Goal: Task Accomplishment & Management: Use online tool/utility

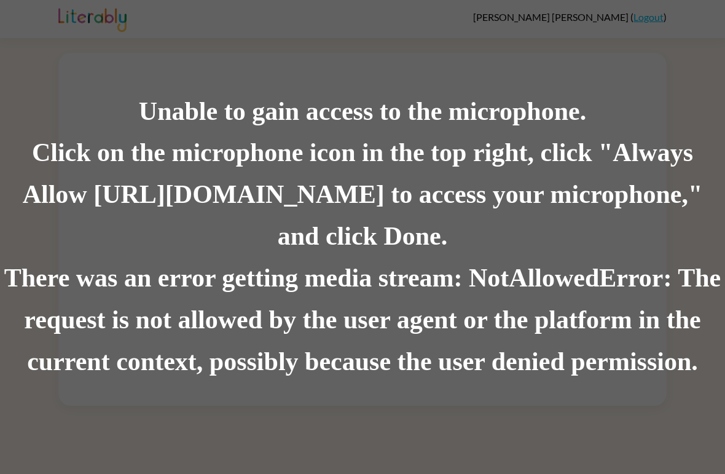
click at [497, 251] on div "Click on the microphone icon in the top right, click "Always Allow https://lite…" at bounding box center [362, 195] width 725 height 125
click at [411, 246] on div "Click on the microphone icon in the top right, click "Always Allow [URL][DOMAIN…" at bounding box center [362, 195] width 725 height 125
click at [687, 42] on div "Unable to gain access to the microphone. Click on the microphone icon in the to…" at bounding box center [362, 237] width 725 height 474
click at [719, 33] on div "Unable to gain access to the microphone. Click on the microphone icon in the to…" at bounding box center [362, 237] width 725 height 474
click at [546, 344] on div "There was an error getting media stream: NotAllowedError: The request is not al…" at bounding box center [362, 320] width 725 height 125
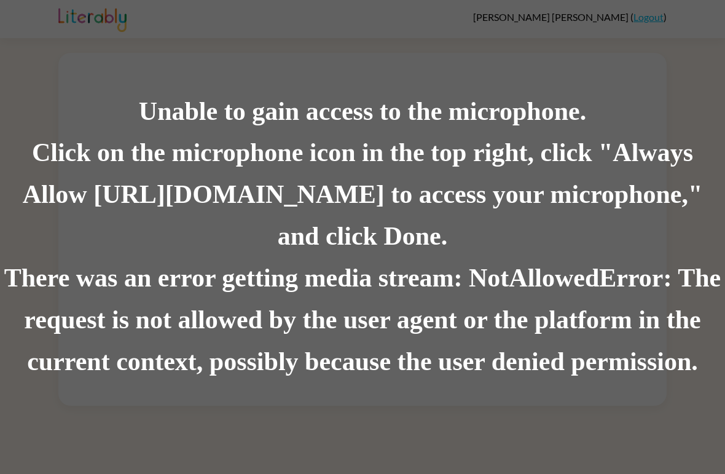
click at [639, 221] on div "Click on the microphone icon in the top right, click "Always Allow [URL][DOMAIN…" at bounding box center [362, 195] width 725 height 125
click at [655, 106] on div "Unable to gain access to the microphone." at bounding box center [362, 112] width 725 height 42
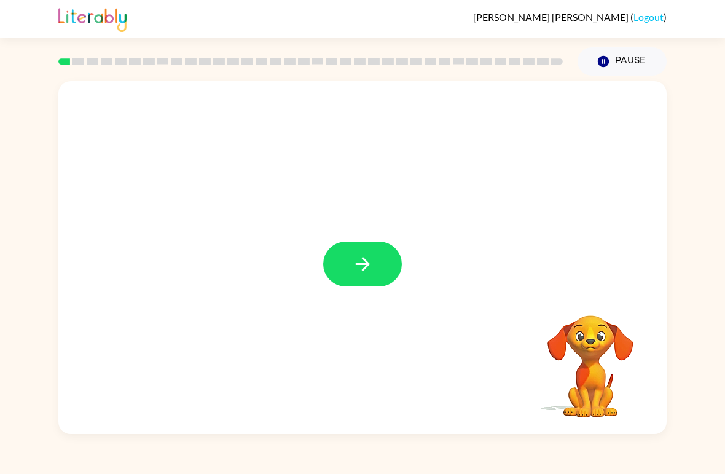
click at [368, 257] on icon "button" at bounding box center [363, 264] width 22 height 22
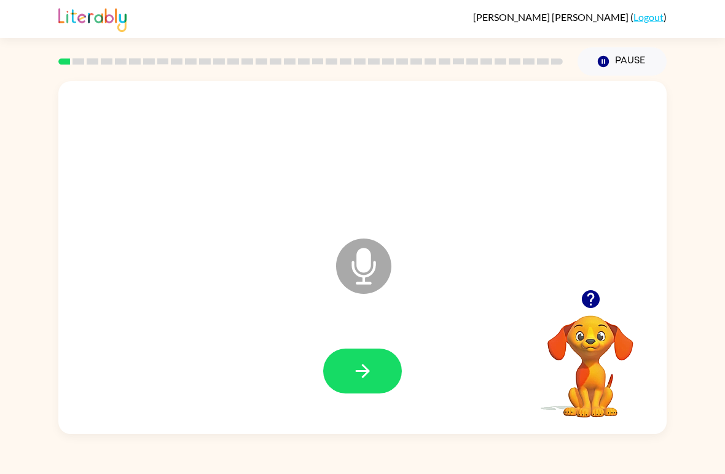
click at [377, 366] on button "button" at bounding box center [362, 370] width 79 height 45
click at [387, 367] on button "button" at bounding box center [362, 370] width 79 height 45
click at [371, 372] on icon "button" at bounding box center [363, 371] width 22 height 22
click at [361, 366] on icon "button" at bounding box center [363, 371] width 22 height 22
click at [363, 373] on icon "button" at bounding box center [363, 371] width 22 height 22
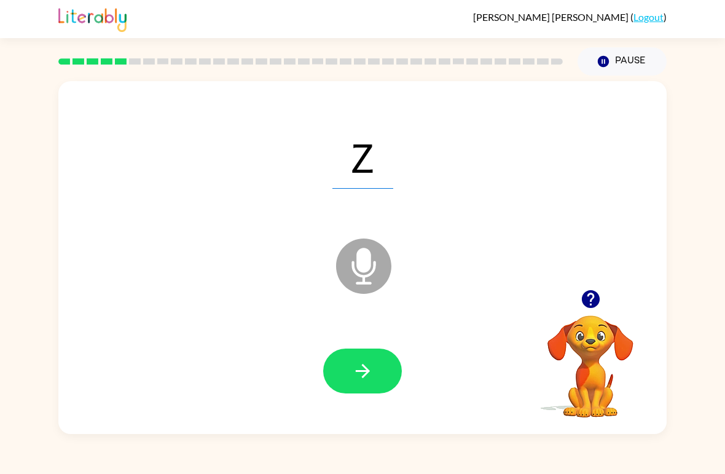
click at [392, 361] on button "button" at bounding box center [362, 370] width 79 height 45
click at [373, 384] on button "button" at bounding box center [362, 370] width 79 height 45
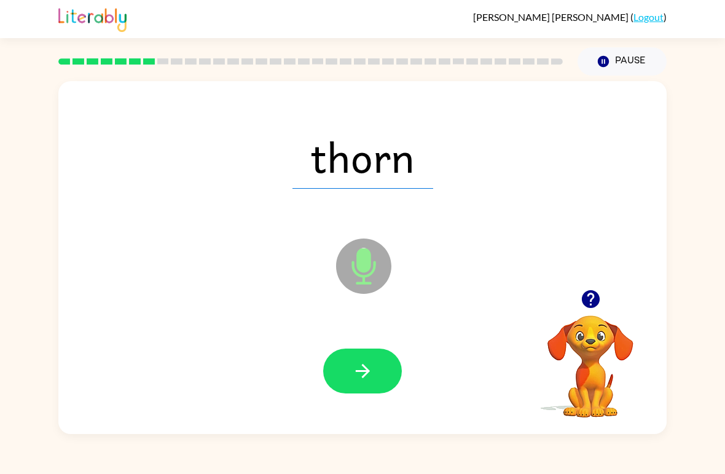
click at [372, 378] on icon "button" at bounding box center [363, 371] width 22 height 22
click at [380, 376] on button "button" at bounding box center [362, 370] width 79 height 45
click at [374, 385] on button "button" at bounding box center [362, 370] width 79 height 45
click at [375, 379] on button "button" at bounding box center [362, 370] width 79 height 45
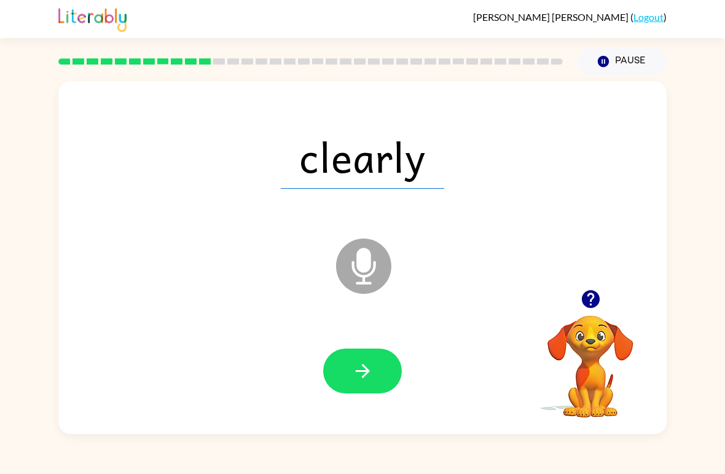
click at [368, 377] on icon "button" at bounding box center [363, 371] width 22 height 22
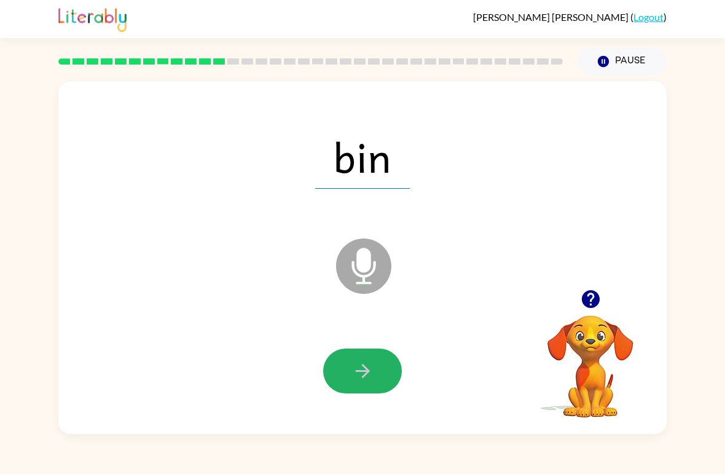
click at [372, 388] on button "button" at bounding box center [362, 370] width 79 height 45
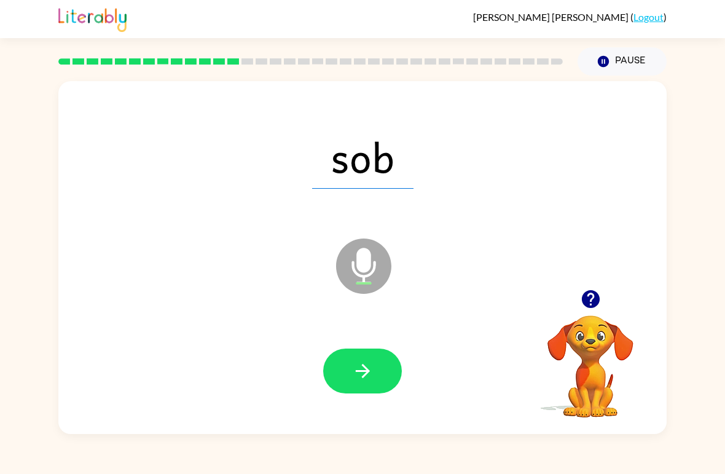
click at [380, 380] on button "button" at bounding box center [362, 370] width 79 height 45
click at [376, 369] on button "button" at bounding box center [362, 370] width 79 height 45
click at [371, 366] on icon "button" at bounding box center [363, 371] width 22 height 22
click at [377, 364] on button "button" at bounding box center [362, 370] width 79 height 45
click at [379, 370] on button "button" at bounding box center [362, 370] width 79 height 45
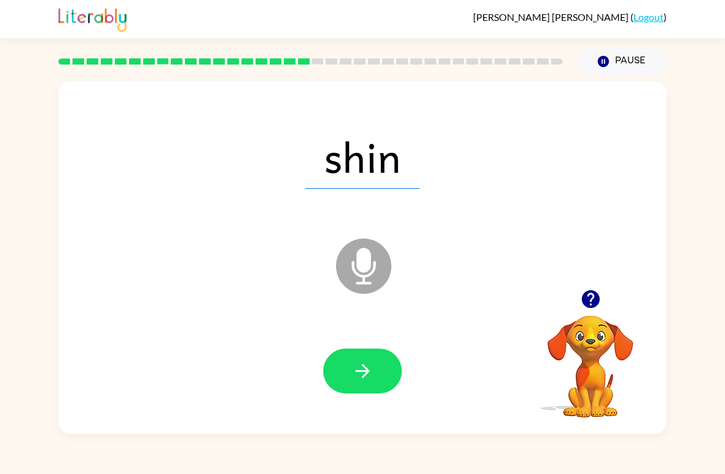
click at [375, 365] on button "button" at bounding box center [362, 370] width 79 height 45
click at [365, 376] on icon "button" at bounding box center [362, 371] width 14 height 14
click at [369, 380] on icon "button" at bounding box center [363, 371] width 22 height 22
click at [376, 376] on button "button" at bounding box center [362, 370] width 79 height 45
click at [377, 379] on button "button" at bounding box center [362, 370] width 79 height 45
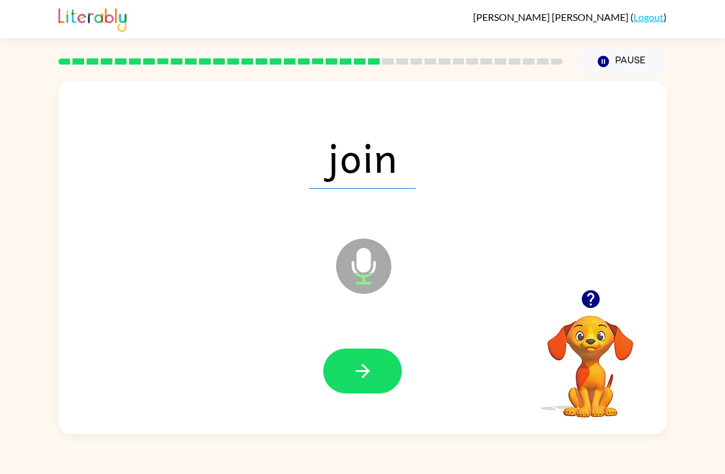
click at [369, 374] on icon "button" at bounding box center [363, 371] width 22 height 22
click at [379, 382] on button "button" at bounding box center [362, 370] width 79 height 45
click at [381, 371] on button "button" at bounding box center [362, 370] width 79 height 45
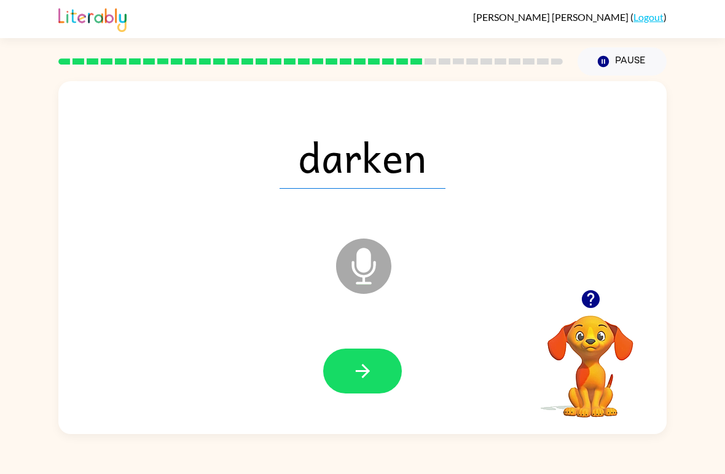
click at [367, 374] on icon "button" at bounding box center [362, 371] width 14 height 14
click at [363, 378] on icon "button" at bounding box center [362, 371] width 14 height 14
click at [365, 372] on icon "button" at bounding box center [362, 371] width 14 height 14
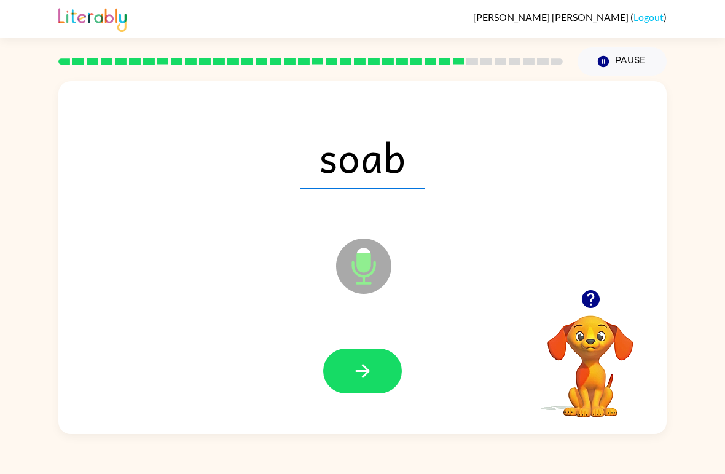
click at [373, 377] on icon "button" at bounding box center [363, 371] width 22 height 22
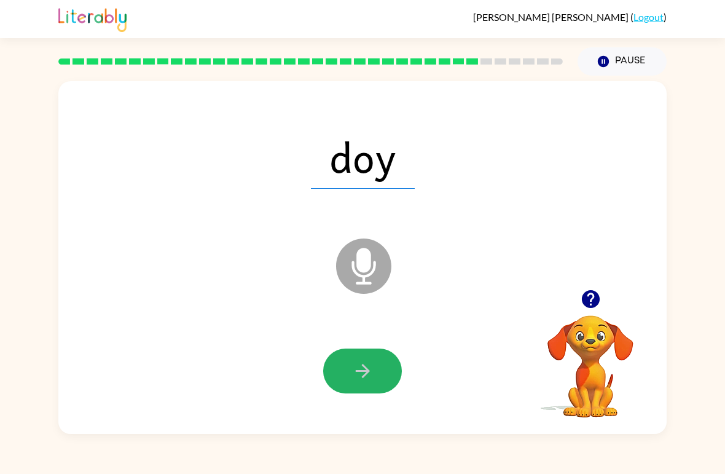
click at [371, 377] on icon "button" at bounding box center [363, 371] width 22 height 22
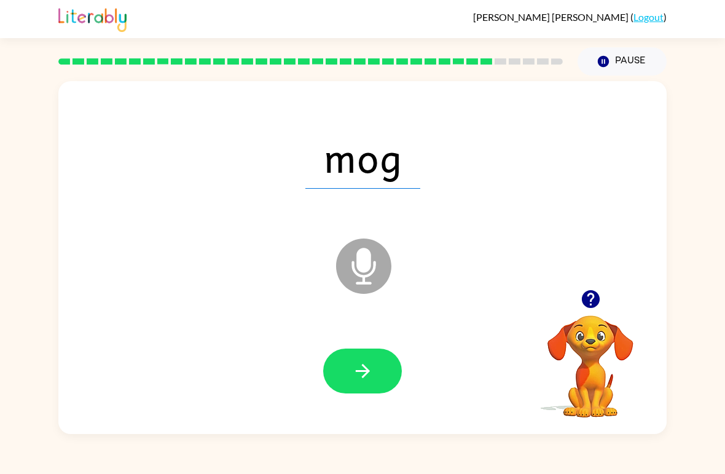
click at [375, 376] on button "button" at bounding box center [362, 370] width 79 height 45
click at [369, 358] on button "button" at bounding box center [362, 370] width 79 height 45
click at [382, 380] on button "button" at bounding box center [362, 370] width 79 height 45
click at [376, 384] on button "button" at bounding box center [362, 370] width 79 height 45
click at [379, 379] on button "button" at bounding box center [362, 370] width 79 height 45
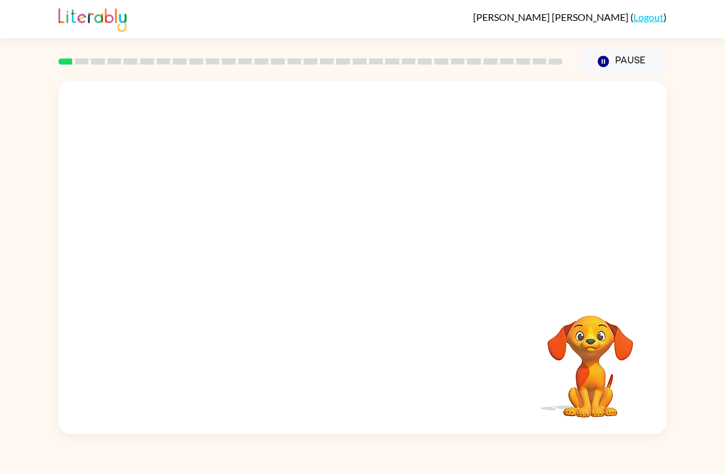
click at [334, 195] on video "Your browser must support playing .mp4 files to use Literably. Please try using…" at bounding box center [362, 185] width 608 height 208
click at [328, 194] on video "Your browser must support playing .mp4 files to use Literably. Please try using…" at bounding box center [362, 185] width 608 height 208
click at [354, 271] on icon "button" at bounding box center [363, 264] width 22 height 22
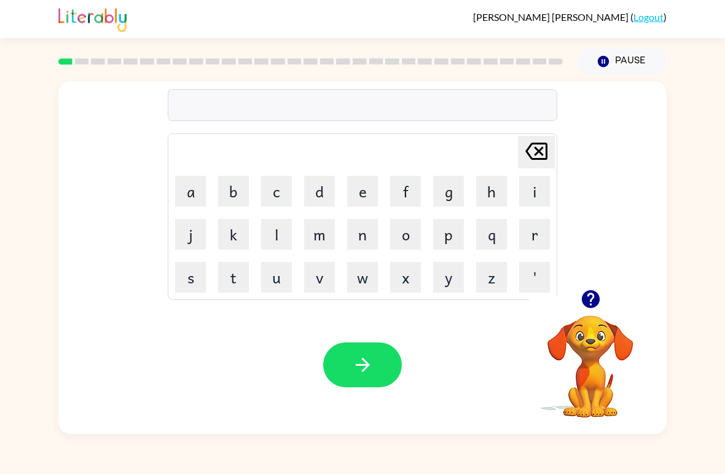
click at [537, 237] on button "r" at bounding box center [534, 234] width 31 height 31
click at [282, 286] on button "u" at bounding box center [276, 277] width 31 height 31
click at [239, 194] on button "b" at bounding box center [233, 191] width 31 height 31
click at [381, 369] on button "button" at bounding box center [362, 364] width 79 height 45
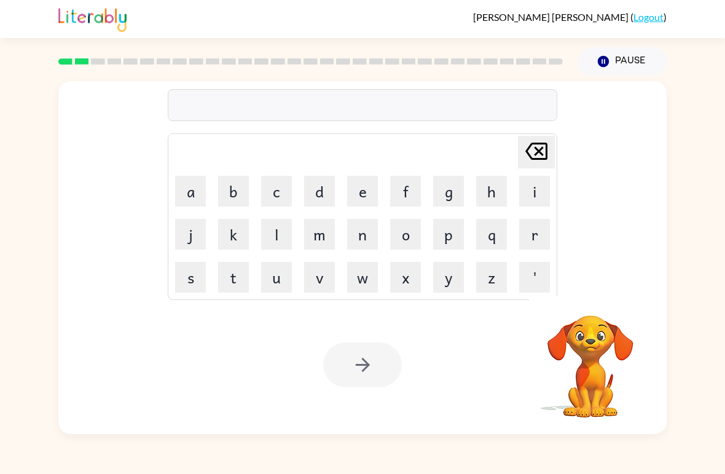
click at [324, 236] on button "m" at bounding box center [319, 234] width 31 height 31
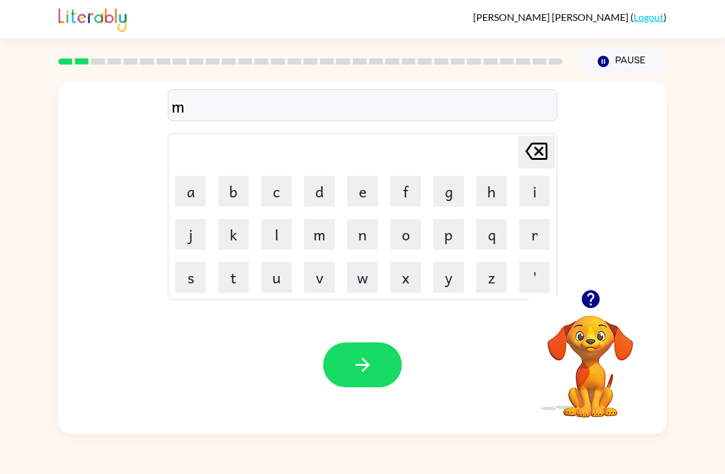
click at [413, 244] on button "o" at bounding box center [405, 234] width 31 height 31
click at [277, 277] on button "u" at bounding box center [276, 277] width 31 height 31
click at [190, 291] on button "s" at bounding box center [190, 277] width 31 height 31
click at [532, 152] on icon "Delete Delete last character input" at bounding box center [537, 151] width 30 height 30
click at [243, 283] on button "t" at bounding box center [233, 277] width 31 height 31
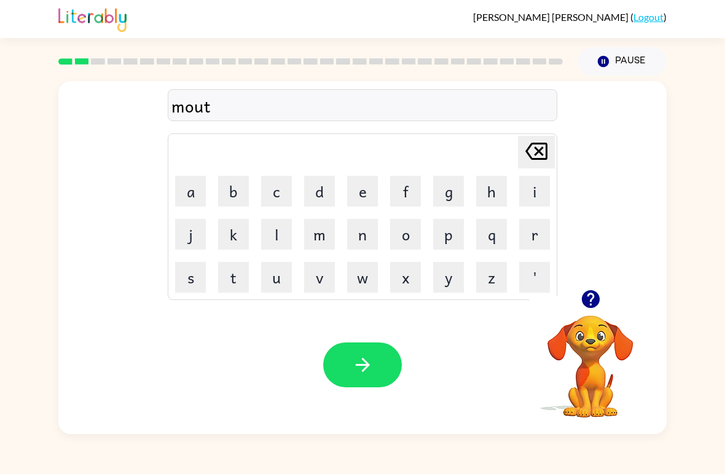
click at [499, 182] on button "h" at bounding box center [491, 191] width 31 height 31
click at [366, 339] on div "Your browser must support playing .mp4 files to use Literably. Please try using…" at bounding box center [362, 365] width 608 height 138
click at [379, 385] on button "button" at bounding box center [362, 364] width 79 height 45
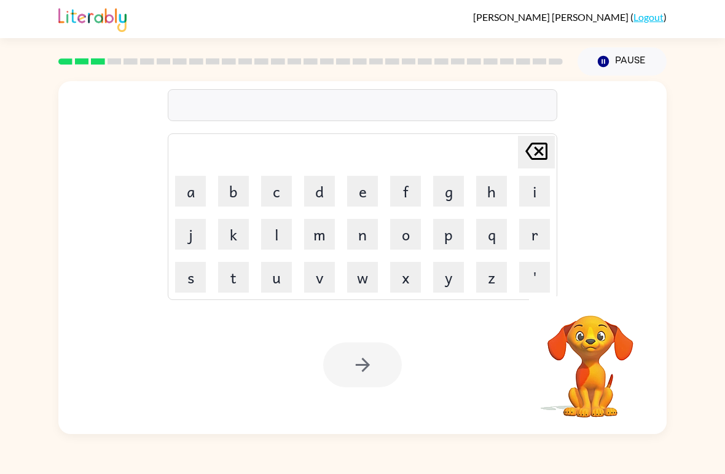
click at [607, 356] on video "Your browser must support playing .mp4 files to use Literably. Please try using…" at bounding box center [590, 357] width 123 height 123
click at [621, 64] on button "Pause Pause" at bounding box center [622, 61] width 89 height 28
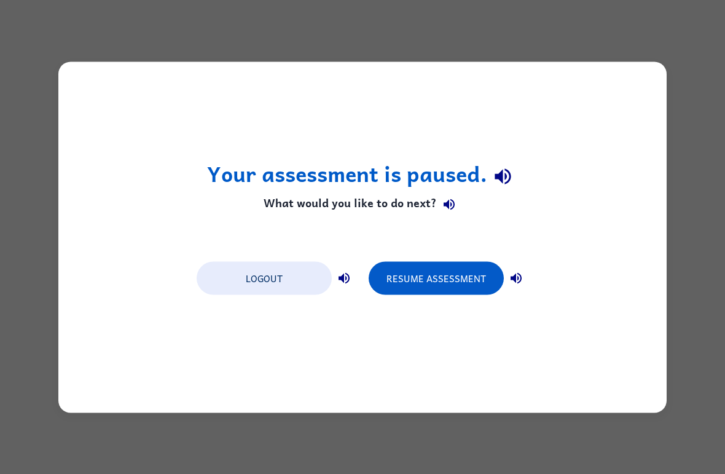
click at [459, 294] on button "Resume Assessment" at bounding box center [436, 277] width 135 height 33
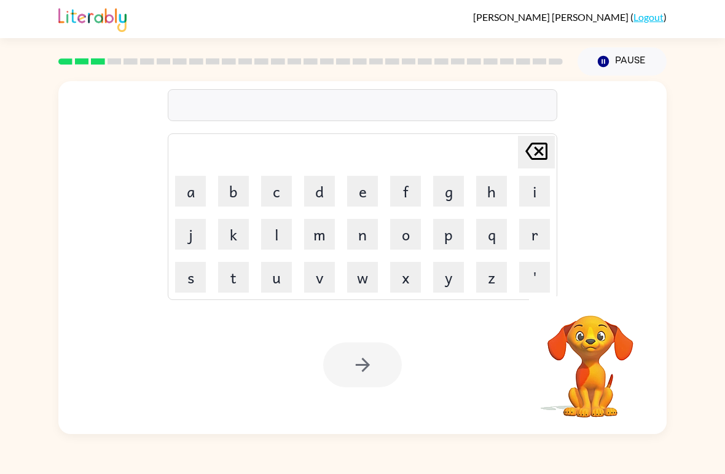
click at [586, 385] on video "Your browser must support playing .mp4 files to use Literably. Please try using…" at bounding box center [590, 357] width 123 height 123
click at [327, 196] on button "d" at bounding box center [319, 191] width 31 height 31
click at [371, 191] on button "e" at bounding box center [362, 191] width 31 height 31
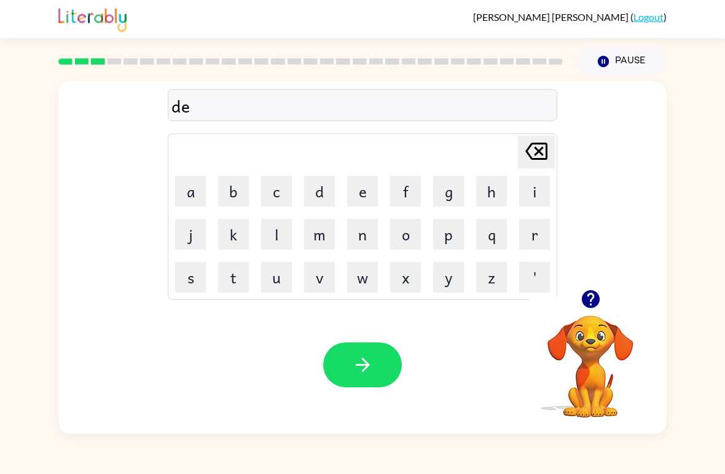
click at [360, 234] on button "n" at bounding box center [362, 234] width 31 height 31
click at [382, 378] on button "button" at bounding box center [362, 364] width 79 height 45
click at [195, 283] on button "s" at bounding box center [190, 277] width 31 height 31
click at [455, 240] on button "p" at bounding box center [448, 234] width 31 height 31
click at [397, 242] on button "o" at bounding box center [405, 234] width 31 height 31
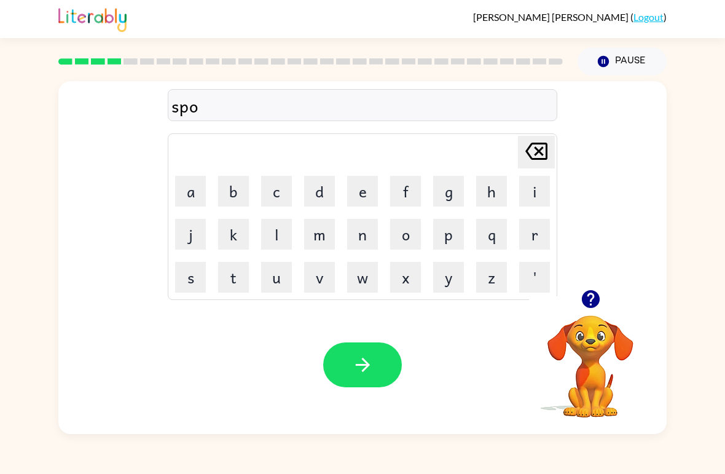
click at [238, 278] on button "t" at bounding box center [233, 277] width 31 height 31
click at [376, 385] on button "button" at bounding box center [362, 364] width 79 height 45
click at [202, 275] on button "s" at bounding box center [190, 277] width 31 height 31
click at [366, 282] on button "w" at bounding box center [362, 277] width 31 height 31
click at [361, 203] on button "e" at bounding box center [362, 191] width 31 height 31
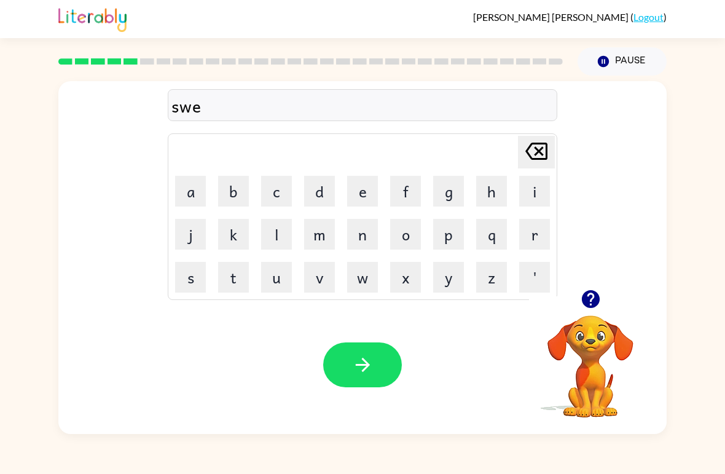
click at [461, 238] on button "p" at bounding box center [448, 234] width 31 height 31
click at [243, 275] on button "t" at bounding box center [233, 277] width 31 height 31
click at [376, 373] on button "button" at bounding box center [362, 364] width 79 height 45
click at [445, 239] on button "p" at bounding box center [448, 234] width 31 height 31
click at [189, 190] on button "a" at bounding box center [190, 191] width 31 height 31
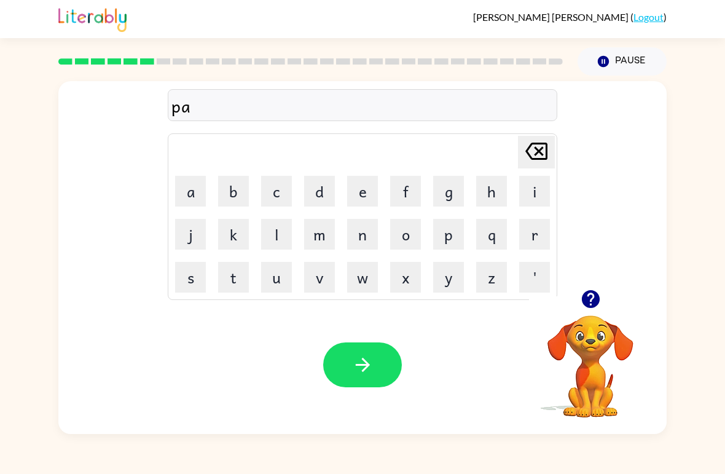
click at [537, 183] on button "i" at bounding box center [534, 191] width 31 height 31
click at [540, 163] on icon "Delete Delete last character input" at bounding box center [537, 151] width 30 height 30
click at [549, 155] on icon "Delete Delete last character input" at bounding box center [537, 151] width 30 height 30
click at [532, 199] on button "i" at bounding box center [534, 191] width 31 height 31
click at [358, 197] on button "e" at bounding box center [362, 191] width 31 height 31
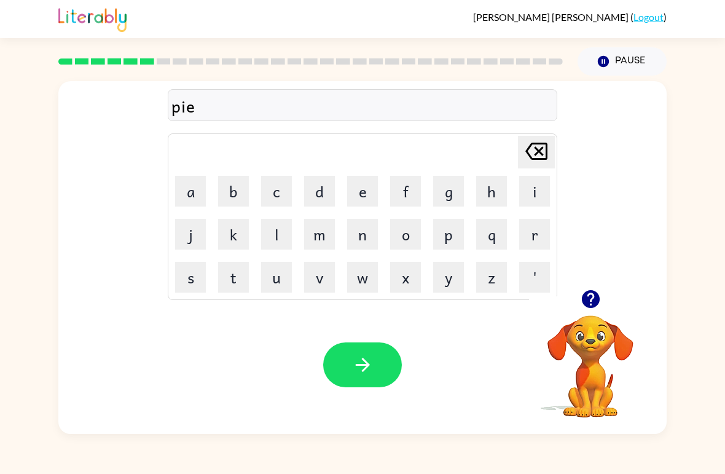
click at [392, 366] on button "button" at bounding box center [362, 364] width 79 height 45
click at [275, 194] on button "c" at bounding box center [276, 191] width 31 height 31
click at [194, 189] on button "a" at bounding box center [190, 191] width 31 height 31
click at [364, 246] on button "n" at bounding box center [362, 234] width 31 height 31
click at [323, 191] on button "d" at bounding box center [319, 191] width 31 height 31
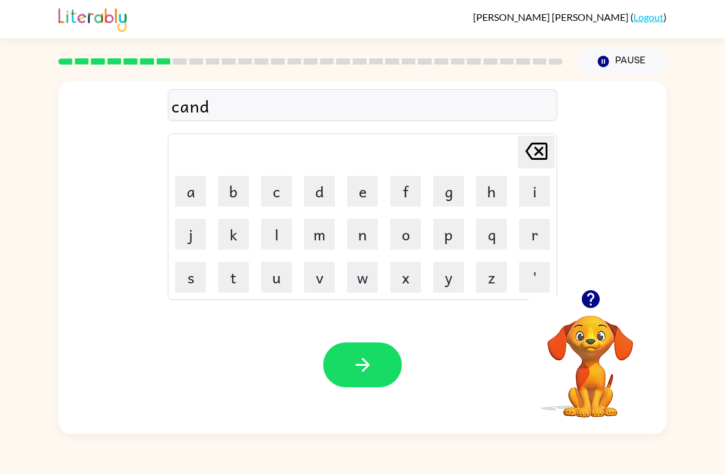
click at [372, 191] on button "e" at bounding box center [362, 191] width 31 height 31
click at [288, 229] on button "l" at bounding box center [276, 234] width 31 height 31
click at [397, 366] on button "button" at bounding box center [362, 364] width 79 height 45
click at [235, 191] on button "b" at bounding box center [233, 191] width 31 height 31
click at [176, 186] on button "a" at bounding box center [190, 191] width 31 height 31
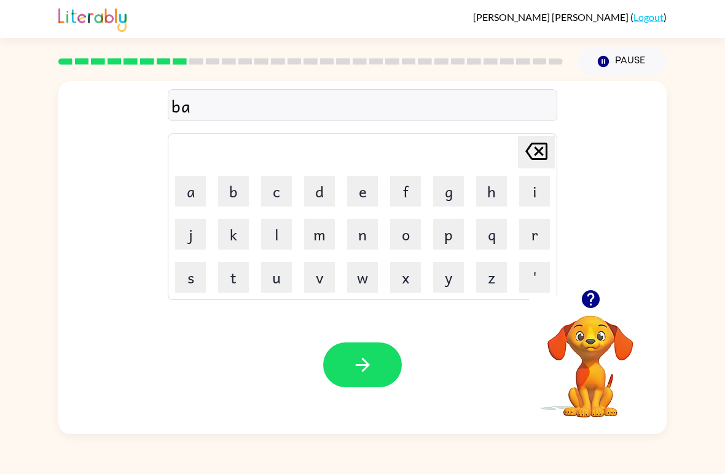
click at [229, 283] on button "t" at bounding box center [233, 277] width 31 height 31
click at [487, 199] on button "h" at bounding box center [491, 191] width 31 height 31
click at [401, 361] on button "button" at bounding box center [362, 364] width 79 height 45
click at [273, 194] on button "c" at bounding box center [276, 191] width 31 height 31
click at [283, 236] on button "l" at bounding box center [276, 234] width 31 height 31
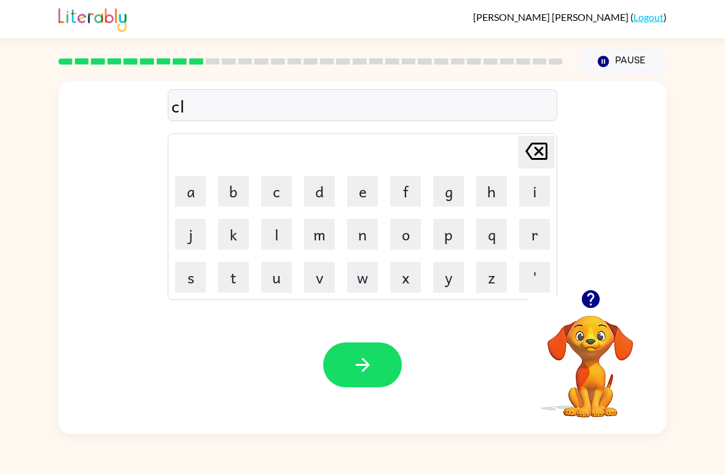
click at [414, 235] on button "o" at bounding box center [405, 234] width 31 height 31
click at [283, 281] on button "u" at bounding box center [276, 277] width 31 height 31
click at [368, 243] on button "n" at bounding box center [362, 234] width 31 height 31
click at [390, 379] on button "button" at bounding box center [362, 364] width 79 height 45
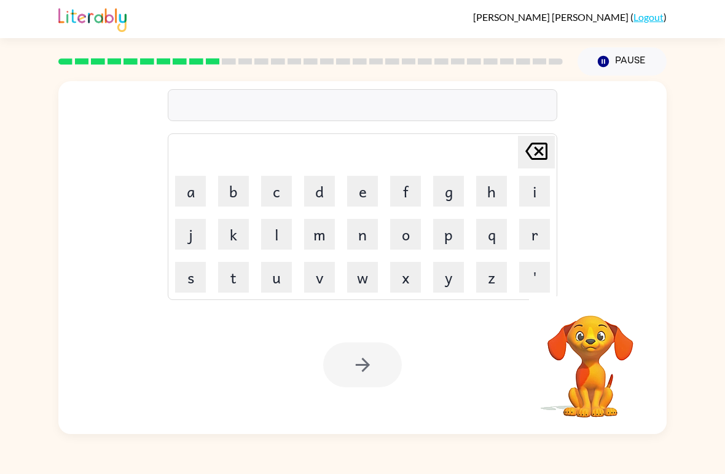
click at [194, 280] on button "s" at bounding box center [190, 277] width 31 height 31
click at [496, 194] on button "h" at bounding box center [491, 191] width 31 height 31
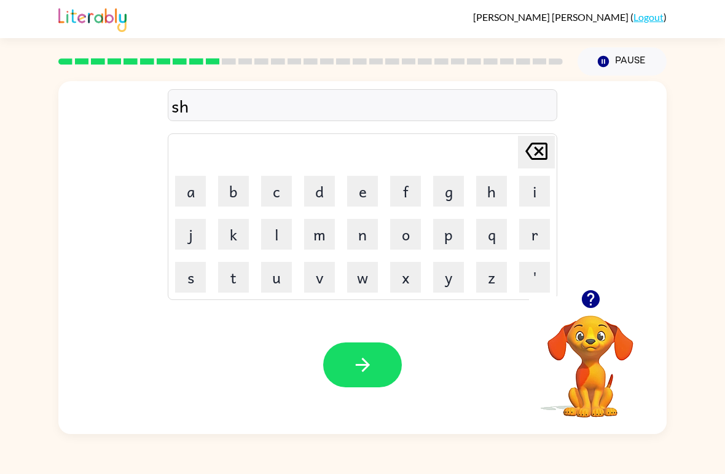
click at [408, 240] on button "o" at bounding box center [405, 234] width 31 height 31
click at [286, 177] on button "c" at bounding box center [276, 191] width 31 height 31
click at [243, 242] on button "k" at bounding box center [233, 234] width 31 height 31
click at [390, 361] on button "button" at bounding box center [362, 364] width 79 height 45
click at [446, 195] on button "g" at bounding box center [448, 191] width 31 height 31
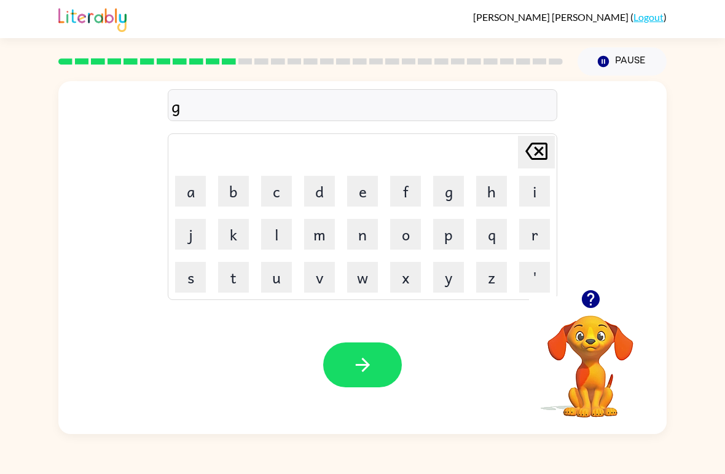
click at [198, 193] on button "a" at bounding box center [190, 191] width 31 height 31
click at [499, 275] on button "z" at bounding box center [491, 277] width 31 height 31
click at [385, 381] on button "button" at bounding box center [362, 364] width 79 height 45
click at [530, 194] on button "i" at bounding box center [534, 191] width 31 height 31
click at [242, 222] on button "k" at bounding box center [233, 234] width 31 height 31
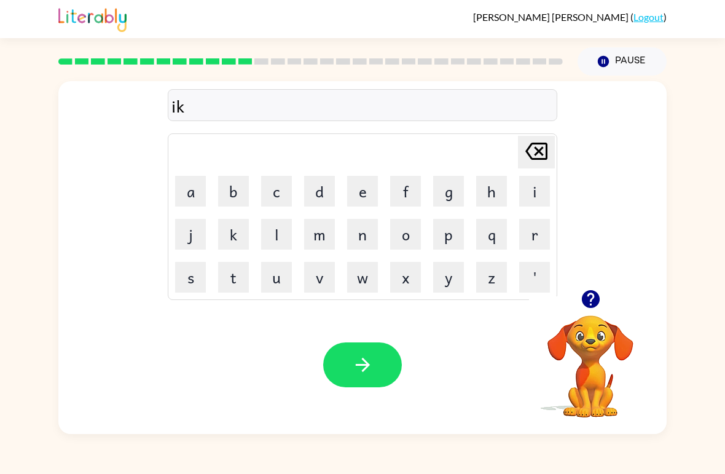
click at [184, 273] on button "s" at bounding box center [190, 277] width 31 height 31
click at [229, 197] on button "b" at bounding box center [233, 191] width 31 height 31
click at [410, 237] on button "o" at bounding box center [405, 234] width 31 height 31
click at [310, 191] on button "d" at bounding box center [319, 191] width 31 height 31
click at [370, 194] on button "e" at bounding box center [362, 191] width 31 height 31
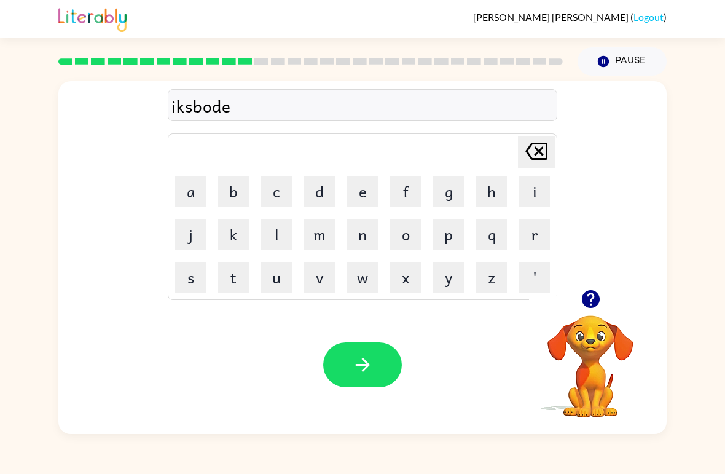
click at [385, 372] on button "button" at bounding box center [362, 364] width 79 height 45
click at [187, 281] on button "s" at bounding box center [190, 277] width 31 height 31
click at [374, 286] on button "w" at bounding box center [362, 277] width 31 height 31
click at [374, 185] on button "e" at bounding box center [362, 191] width 31 height 31
click at [243, 274] on button "t" at bounding box center [233, 277] width 31 height 31
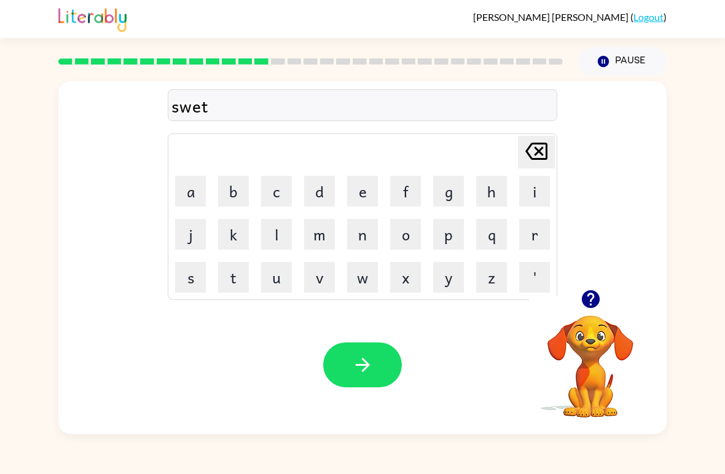
click at [370, 234] on button "n" at bounding box center [362, 234] width 31 height 31
click at [532, 196] on button "i" at bounding box center [534, 191] width 31 height 31
click at [194, 275] on button "s" at bounding box center [190, 277] width 31 height 31
click at [380, 360] on button "button" at bounding box center [362, 364] width 79 height 45
click at [499, 193] on button "h" at bounding box center [491, 191] width 31 height 31
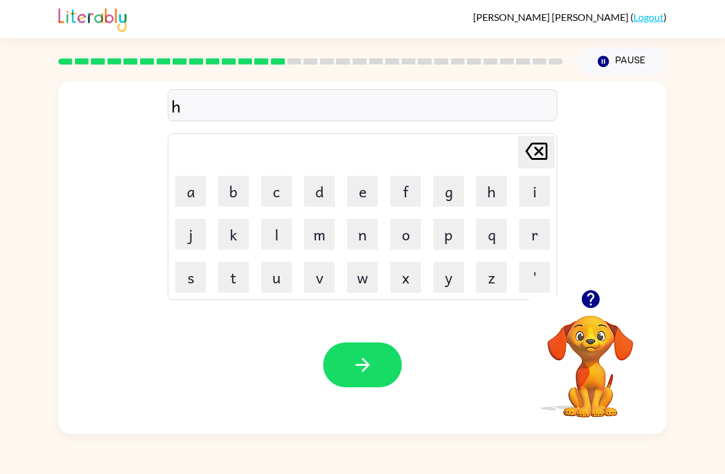
click at [537, 191] on button "i" at bounding box center [534, 191] width 31 height 31
click at [449, 239] on button "p" at bounding box center [448, 234] width 31 height 31
click at [411, 224] on button "o" at bounding box center [405, 234] width 31 height 31
click at [379, 348] on button "button" at bounding box center [362, 364] width 79 height 45
click at [411, 188] on button "f" at bounding box center [405, 191] width 31 height 31
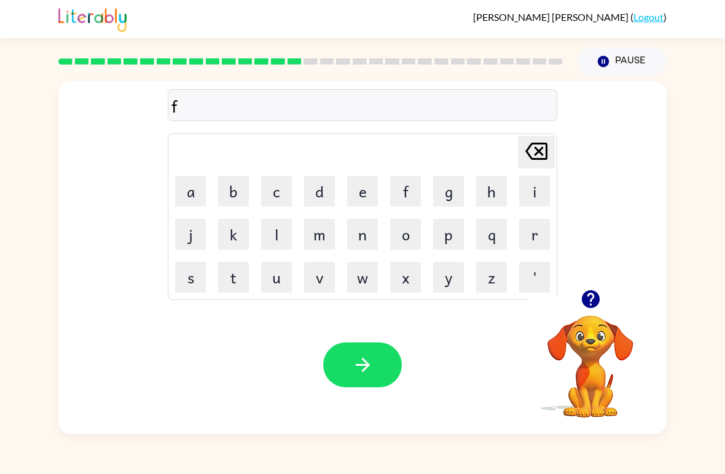
click at [411, 243] on button "o" at bounding box center [405, 234] width 31 height 31
click at [547, 236] on button "r" at bounding box center [534, 234] width 31 height 31
click at [236, 237] on button "k" at bounding box center [233, 234] width 31 height 31
click at [371, 364] on icon "button" at bounding box center [363, 365] width 22 height 22
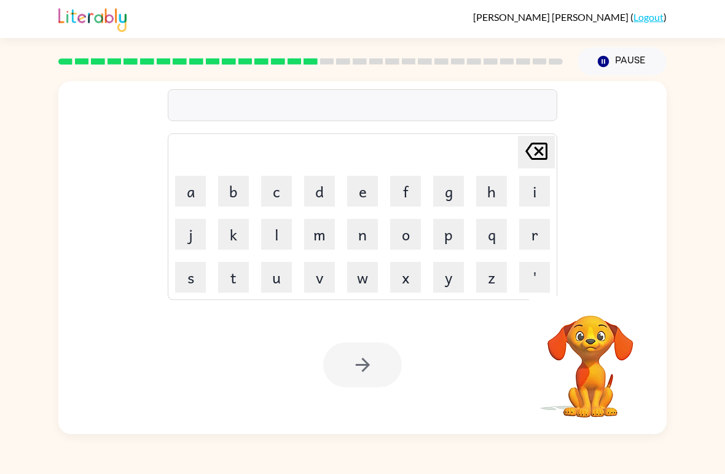
click at [361, 279] on button "w" at bounding box center [362, 277] width 31 height 31
click at [365, 197] on button "e" at bounding box center [362, 191] width 31 height 31
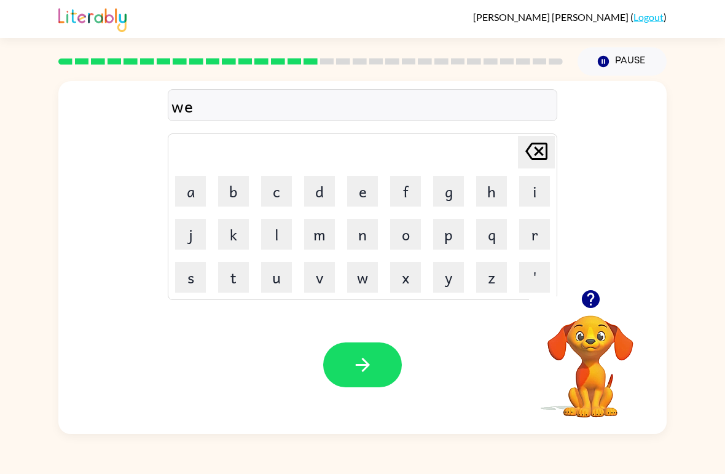
click at [236, 192] on button "b" at bounding box center [233, 191] width 31 height 31
click at [387, 375] on button "button" at bounding box center [362, 364] width 79 height 45
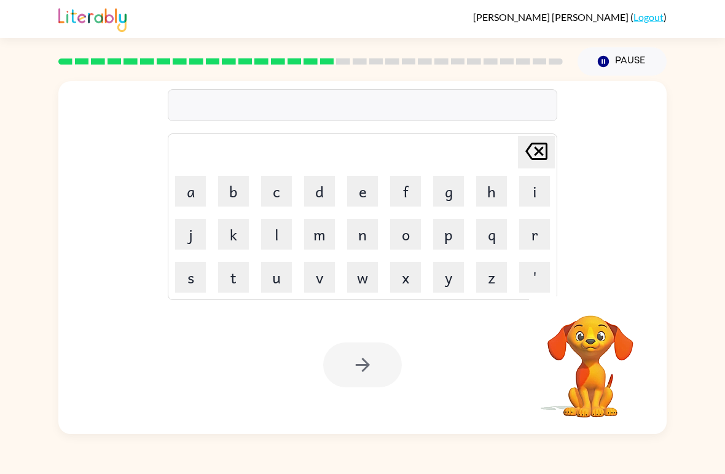
click at [187, 288] on button "s" at bounding box center [190, 277] width 31 height 31
click at [272, 237] on button "l" at bounding box center [276, 234] width 31 height 31
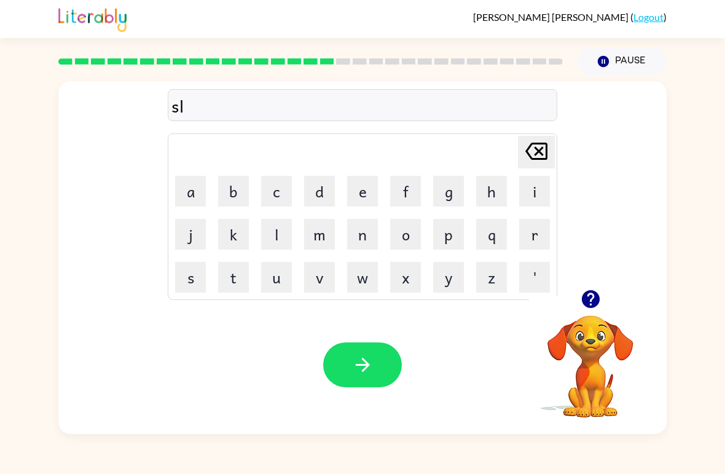
click at [363, 188] on button "e" at bounding box center [362, 191] width 31 height 31
click at [453, 238] on button "p" at bounding box center [448, 234] width 31 height 31
click at [238, 273] on button "t" at bounding box center [233, 277] width 31 height 31
click at [371, 380] on button "button" at bounding box center [362, 364] width 79 height 45
click at [489, 191] on button "h" at bounding box center [491, 191] width 31 height 31
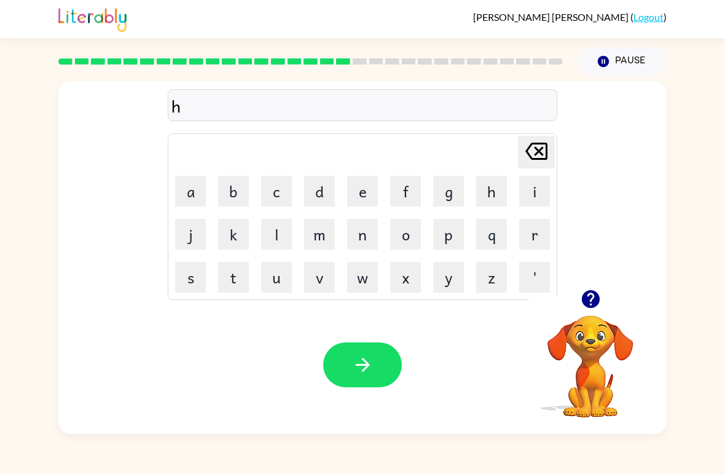
click at [192, 189] on button "a" at bounding box center [190, 191] width 31 height 31
click at [532, 237] on button "r" at bounding box center [534, 234] width 31 height 31
click at [321, 190] on button "d" at bounding box center [319, 191] width 31 height 31
click at [366, 361] on icon "button" at bounding box center [363, 365] width 22 height 22
click at [589, 305] on icon "button" at bounding box center [590, 299] width 18 height 18
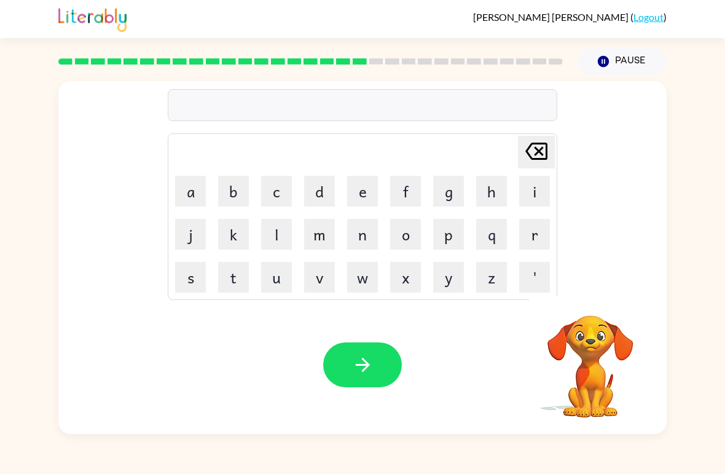
click at [537, 232] on button "r" at bounding box center [534, 234] width 31 height 31
click at [407, 243] on button "o" at bounding box center [405, 234] width 31 height 31
click at [326, 189] on button "d" at bounding box center [319, 191] width 31 height 31
click at [368, 376] on button "button" at bounding box center [362, 364] width 79 height 45
click at [532, 242] on button "r" at bounding box center [534, 234] width 31 height 31
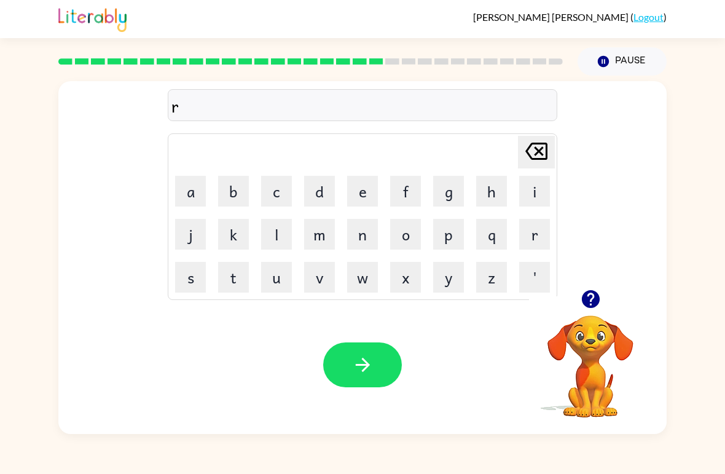
click at [366, 188] on button "e" at bounding box center [362, 191] width 31 height 31
click at [194, 282] on button "s" at bounding box center [190, 277] width 31 height 31
click at [237, 278] on button "t" at bounding box center [233, 277] width 31 height 31
click at [540, 197] on button "i" at bounding box center [534, 191] width 31 height 31
click at [331, 195] on button "d" at bounding box center [319, 191] width 31 height 31
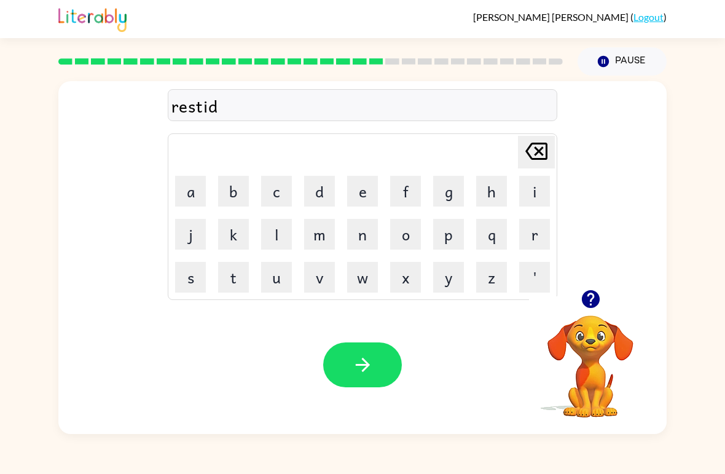
click at [377, 374] on button "button" at bounding box center [362, 364] width 79 height 45
click at [357, 290] on button "w" at bounding box center [362, 277] width 31 height 31
click at [191, 186] on button "a" at bounding box center [190, 191] width 31 height 31
click at [279, 203] on button "c" at bounding box center [276, 191] width 31 height 31
click at [240, 232] on button "k" at bounding box center [233, 234] width 31 height 31
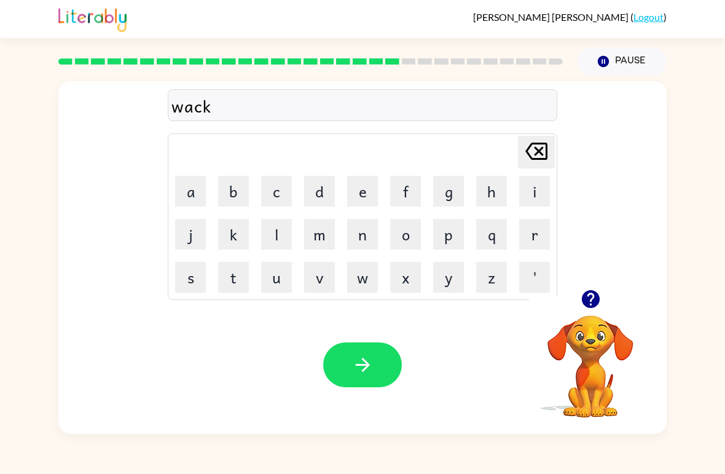
click at [542, 154] on icon at bounding box center [537, 151] width 22 height 17
click at [533, 160] on icon at bounding box center [537, 151] width 22 height 17
click at [235, 237] on button "k" at bounding box center [233, 234] width 31 height 31
click at [362, 194] on button "e" at bounding box center [362, 191] width 31 height 31
click at [371, 355] on icon "button" at bounding box center [363, 365] width 22 height 22
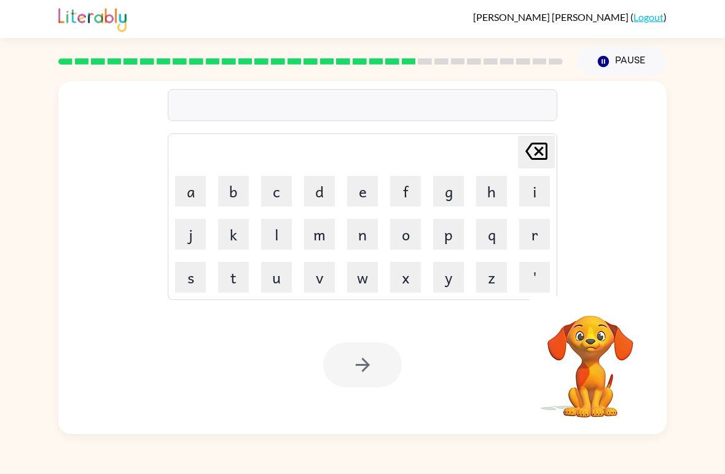
click at [194, 282] on button "s" at bounding box center [190, 277] width 31 height 31
click at [364, 241] on button "n" at bounding box center [362, 234] width 31 height 31
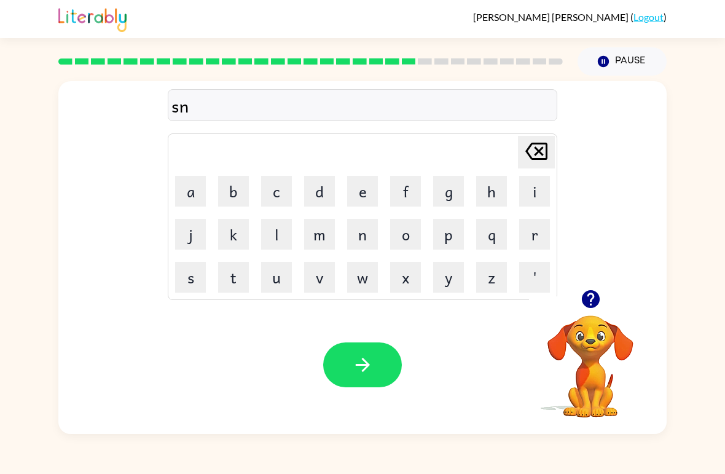
click at [411, 232] on button "o" at bounding box center [405, 234] width 31 height 31
click at [350, 291] on button "w" at bounding box center [362, 277] width 31 height 31
click at [322, 234] on button "m" at bounding box center [319, 234] width 31 height 31
click at [197, 188] on button "a" at bounding box center [190, 191] width 31 height 31
click at [367, 237] on button "n" at bounding box center [362, 234] width 31 height 31
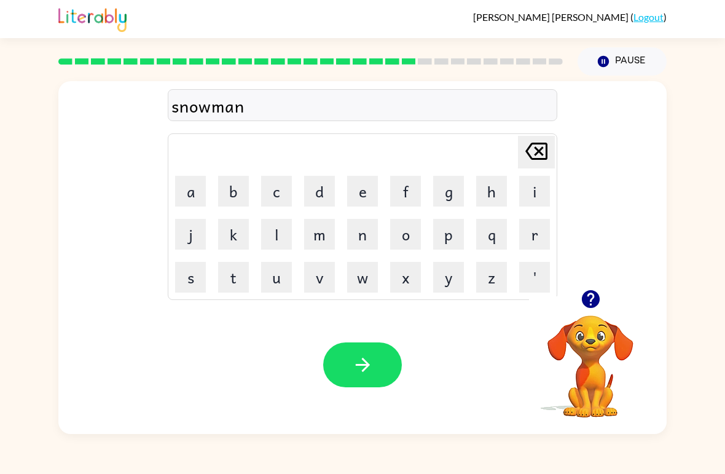
click at [376, 363] on button "button" at bounding box center [362, 364] width 79 height 45
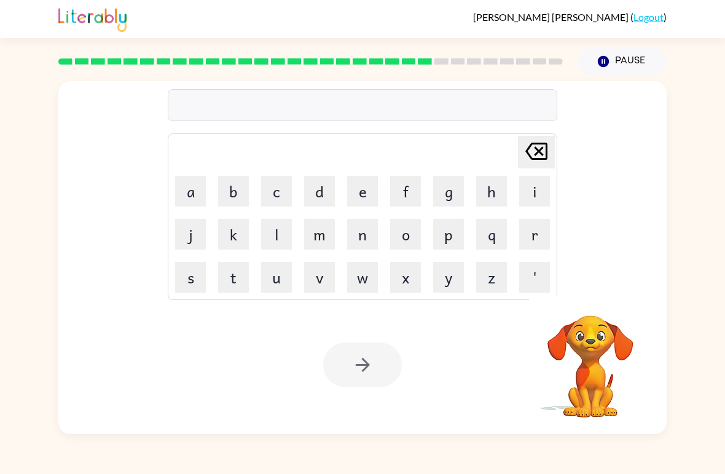
click at [365, 283] on button "w" at bounding box center [362, 277] width 31 height 31
click at [532, 192] on button "i" at bounding box center [534, 191] width 31 height 31
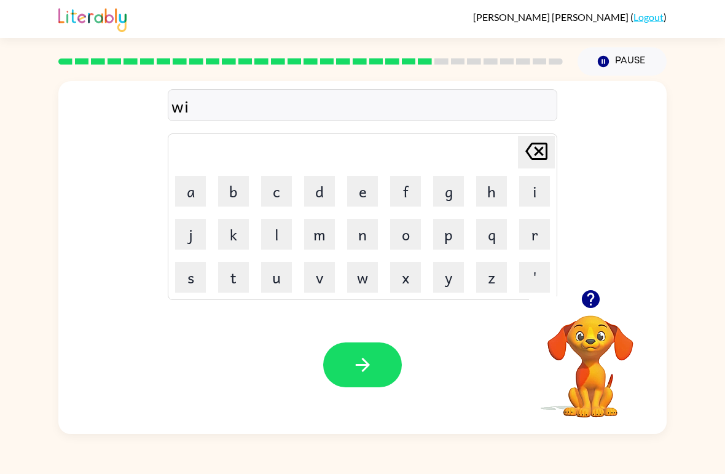
click at [369, 230] on button "n" at bounding box center [362, 234] width 31 height 31
click at [236, 277] on button "t" at bounding box center [233, 277] width 31 height 31
click at [366, 191] on button "e" at bounding box center [362, 191] width 31 height 31
click at [540, 241] on button "r" at bounding box center [534, 234] width 31 height 31
click at [376, 373] on button "button" at bounding box center [362, 364] width 79 height 45
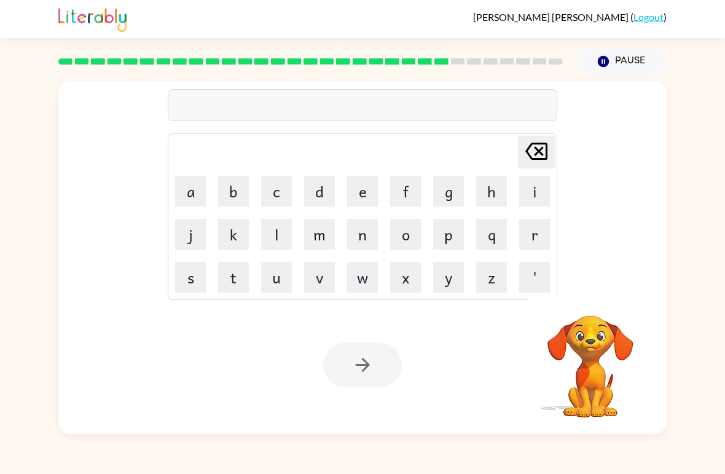
click at [278, 194] on button "c" at bounding box center [276, 191] width 31 height 31
click at [361, 189] on button "e" at bounding box center [362, 191] width 31 height 31
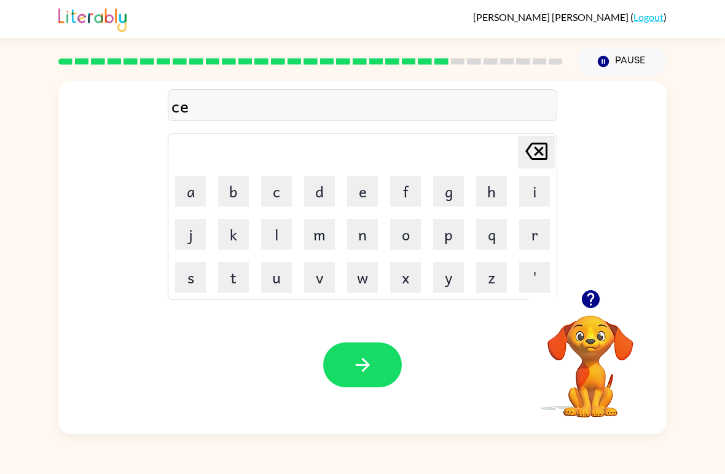
click at [201, 280] on button "s" at bounding box center [190, 277] width 31 height 31
click at [237, 280] on button "t" at bounding box center [233, 277] width 31 height 31
click at [372, 384] on button "button" at bounding box center [362, 364] width 79 height 45
click at [601, 296] on icon "button" at bounding box center [591, 299] width 22 height 22
click at [600, 296] on div "Delete Delete last character input a b c d e f g h i j k l m n o p q r s t u v …" at bounding box center [362, 257] width 608 height 353
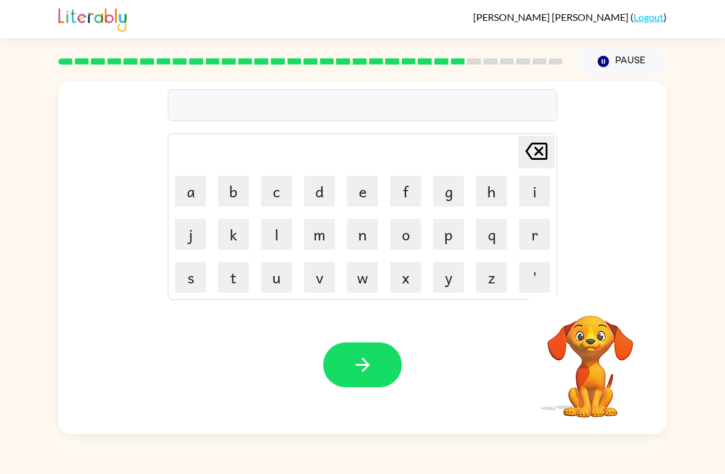
click at [186, 280] on button "s" at bounding box center [190, 277] width 31 height 31
click at [281, 288] on button "u" at bounding box center [276, 277] width 31 height 31
click at [323, 187] on button "d" at bounding box center [319, 191] width 31 height 31
click at [524, 195] on button "i" at bounding box center [534, 191] width 31 height 31
click at [374, 245] on button "n" at bounding box center [362, 234] width 31 height 31
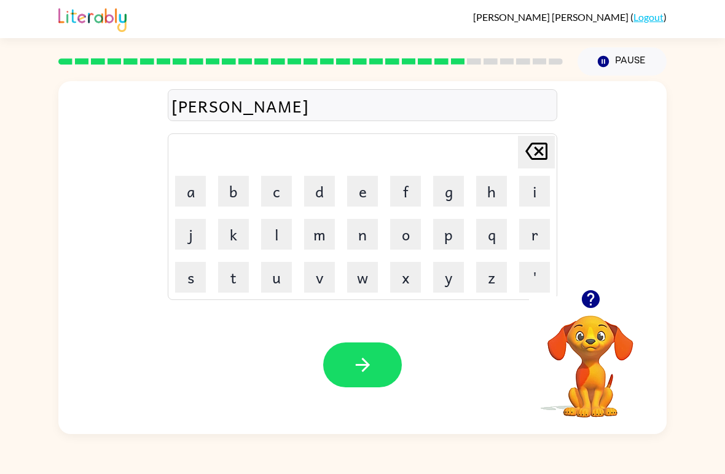
click at [380, 381] on button "button" at bounding box center [362, 364] width 79 height 45
click at [285, 192] on button "c" at bounding box center [276, 191] width 31 height 31
click at [406, 237] on button "o" at bounding box center [405, 234] width 31 height 31
click at [374, 243] on button "n" at bounding box center [362, 234] width 31 height 31
click at [358, 200] on button "e" at bounding box center [362, 191] width 31 height 31
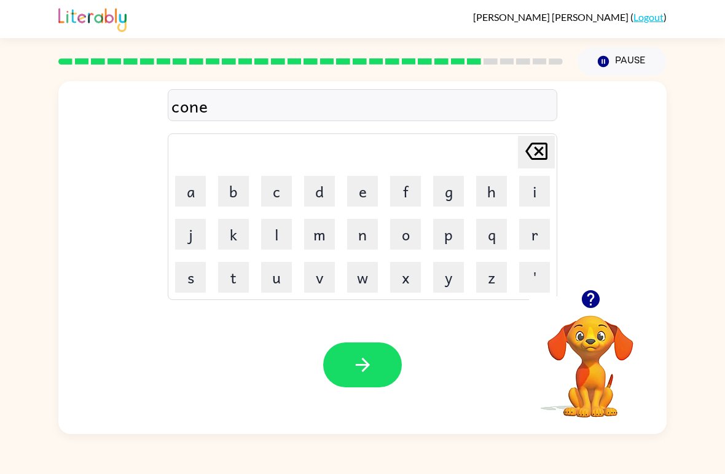
click at [387, 356] on button "button" at bounding box center [362, 364] width 79 height 45
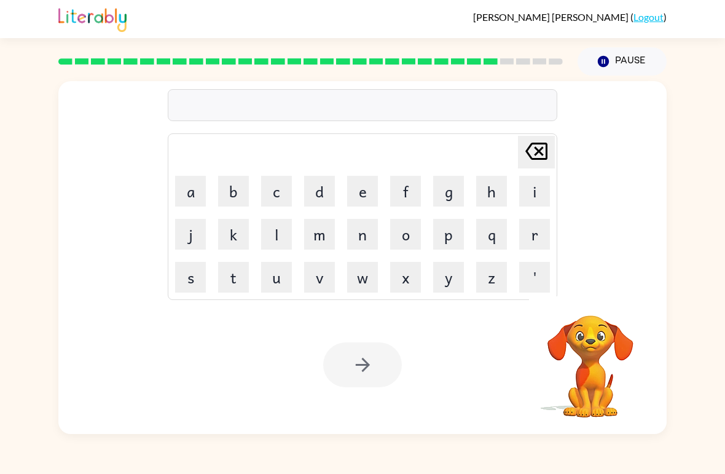
click at [278, 187] on button "c" at bounding box center [276, 191] width 31 height 31
click at [185, 186] on button "a" at bounding box center [190, 191] width 31 height 31
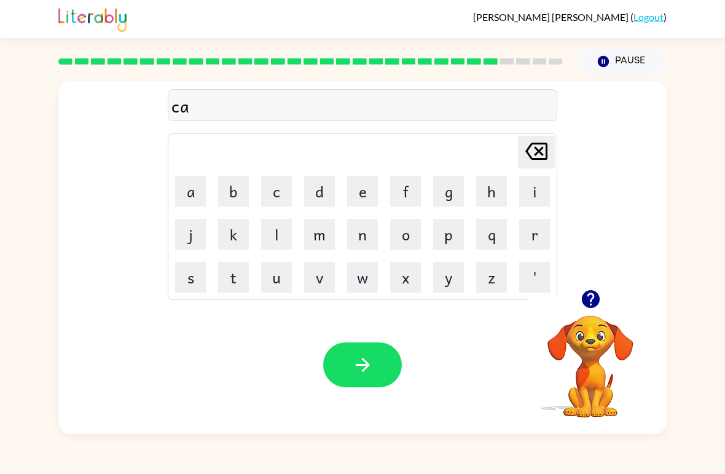
click at [361, 243] on button "n" at bounding box center [362, 234] width 31 height 31
click at [367, 194] on button "e" at bounding box center [362, 191] width 31 height 31
click at [386, 363] on button "button" at bounding box center [362, 364] width 79 height 45
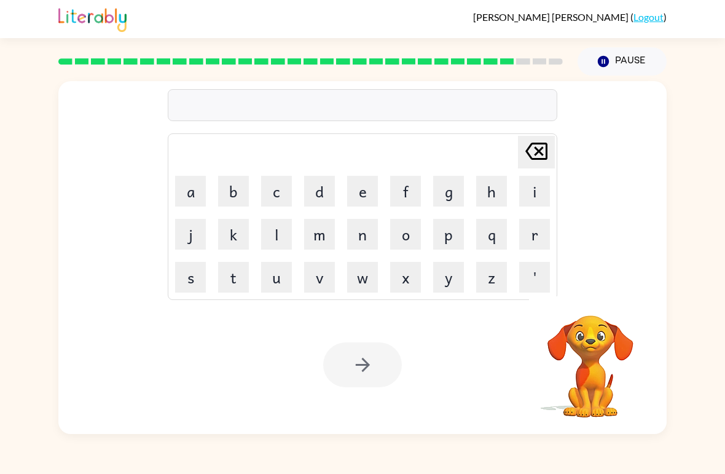
click at [197, 281] on button "s" at bounding box center [190, 277] width 31 height 31
click at [281, 273] on button "u" at bounding box center [276, 277] width 31 height 31
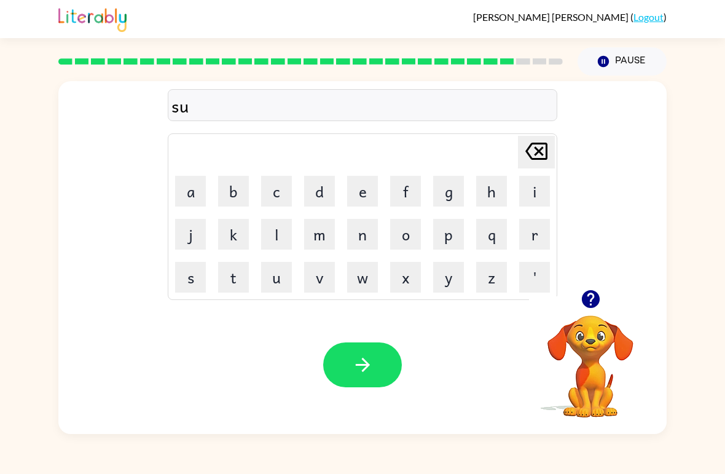
click at [240, 288] on button "t" at bounding box center [233, 277] width 31 height 31
click at [389, 385] on button "button" at bounding box center [362, 364] width 79 height 45
click at [238, 280] on button "t" at bounding box center [233, 277] width 31 height 31
click at [501, 187] on button "h" at bounding box center [491, 191] width 31 height 31
click at [370, 187] on button "e" at bounding box center [362, 191] width 31 height 31
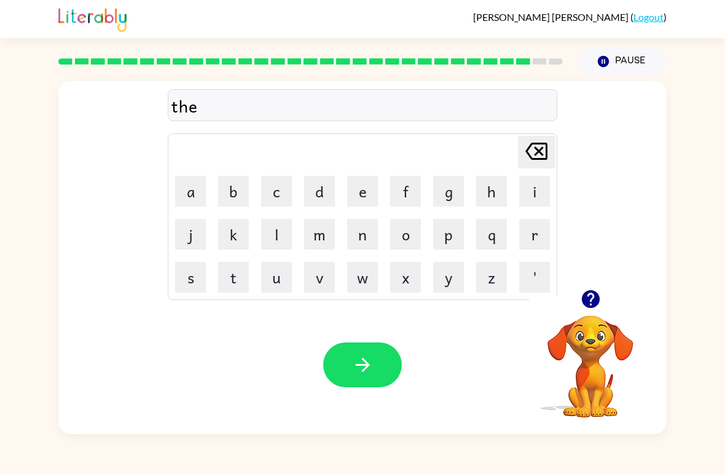
click at [543, 240] on button "r" at bounding box center [534, 234] width 31 height 31
click at [197, 280] on button "s" at bounding box center [190, 277] width 31 height 31
click at [236, 284] on button "t" at bounding box center [233, 277] width 31 height 31
click at [371, 358] on icon "button" at bounding box center [363, 365] width 22 height 22
click at [539, 236] on button "r" at bounding box center [534, 234] width 31 height 31
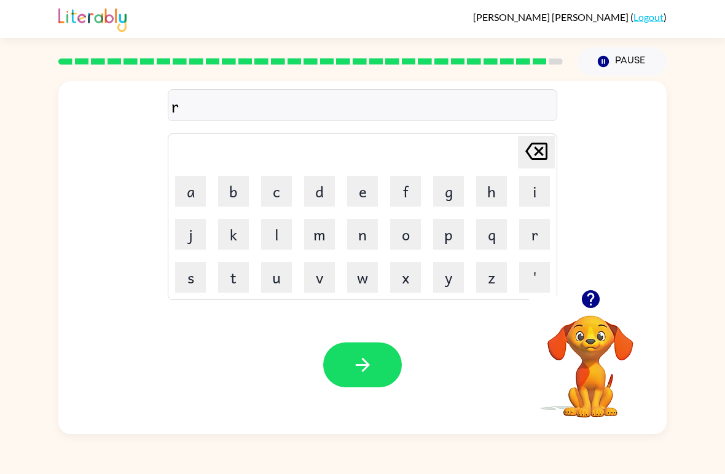
click at [533, 192] on button "i" at bounding box center [534, 191] width 31 height 31
click at [455, 242] on button "p" at bounding box center [448, 234] width 31 height 31
click at [370, 194] on button "e" at bounding box center [362, 191] width 31 height 31
click at [395, 366] on button "button" at bounding box center [362, 364] width 79 height 45
